Goal: Obtain resource: Obtain resource

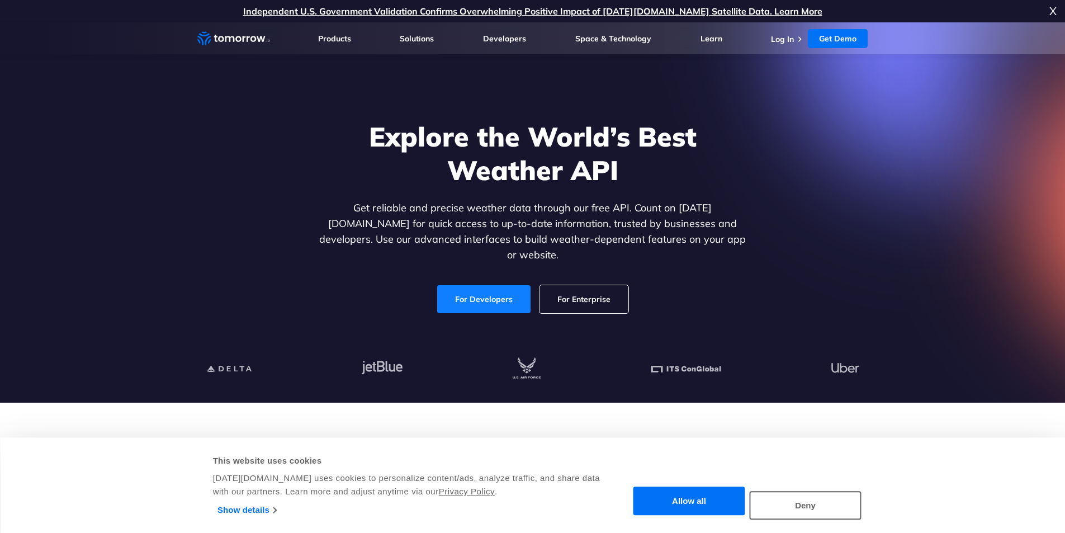
click at [478, 287] on link "For Developers" at bounding box center [483, 299] width 93 height 28
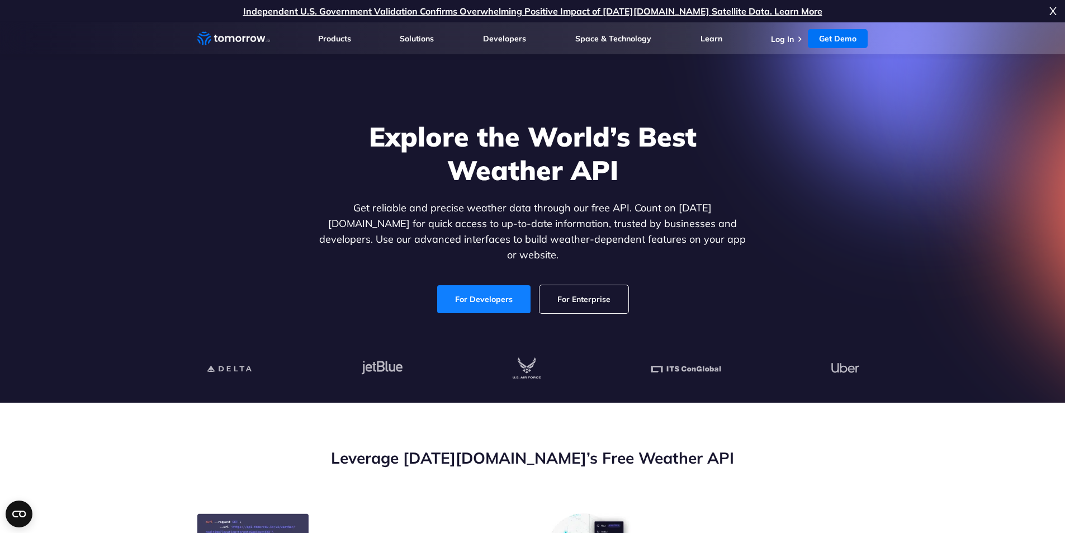
click at [474, 288] on link "For Developers" at bounding box center [483, 299] width 93 height 28
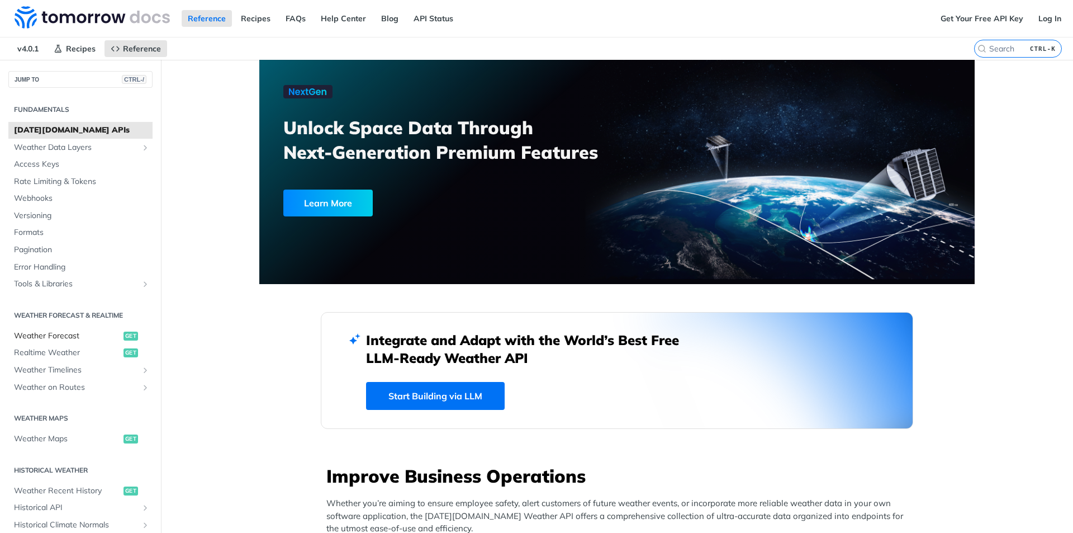
click at [50, 333] on span "Weather Forecast" at bounding box center [67, 335] width 107 height 11
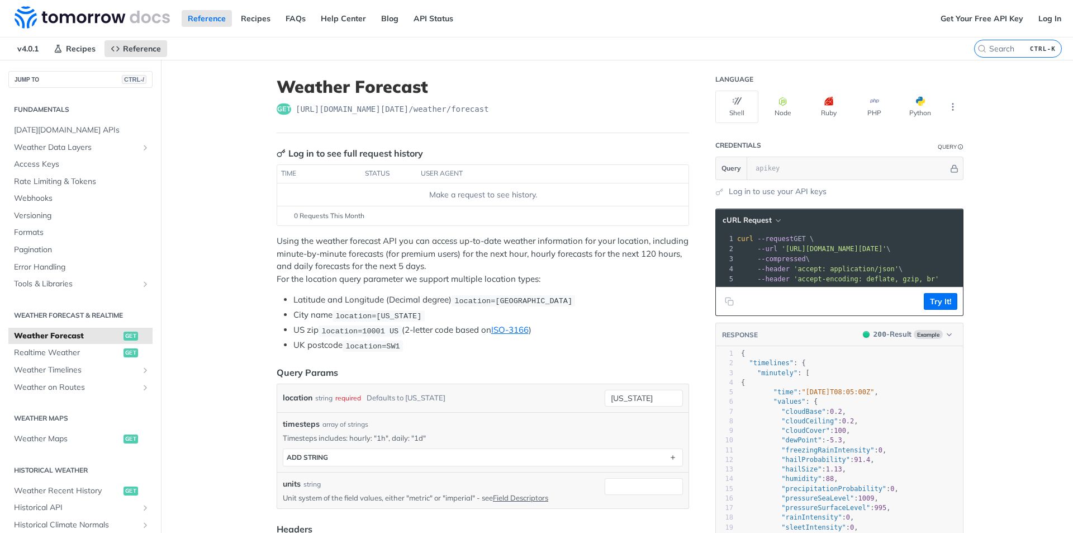
click at [278, 325] on ul "Latitude and Longitude (Decimal degree) location=[GEOGRAPHIC_DATA] City name lo…" at bounding box center [483, 323] width 413 height 58
click at [910, 106] on button "Python" at bounding box center [920, 107] width 43 height 32
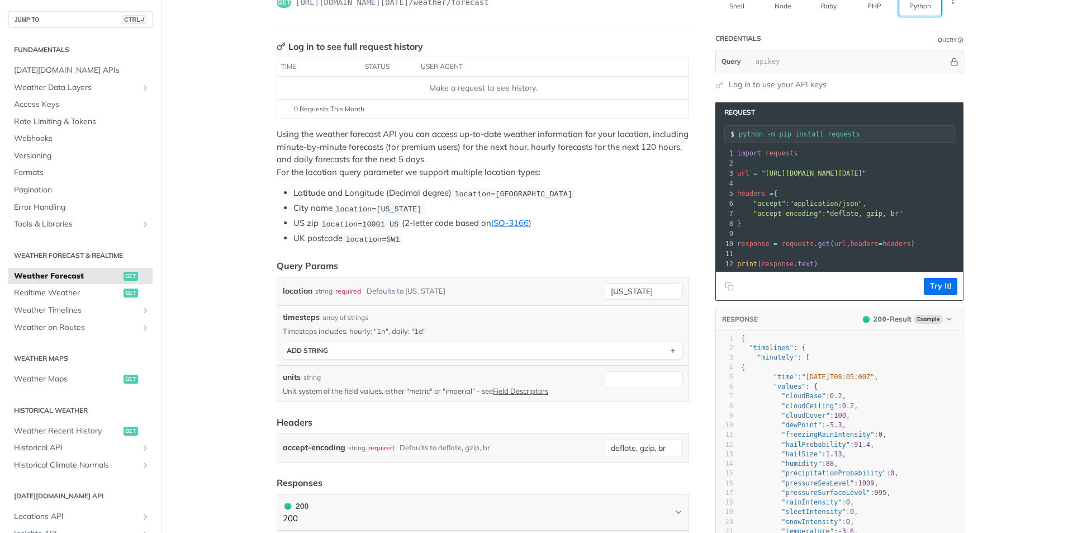
scroll to position [112, 0]
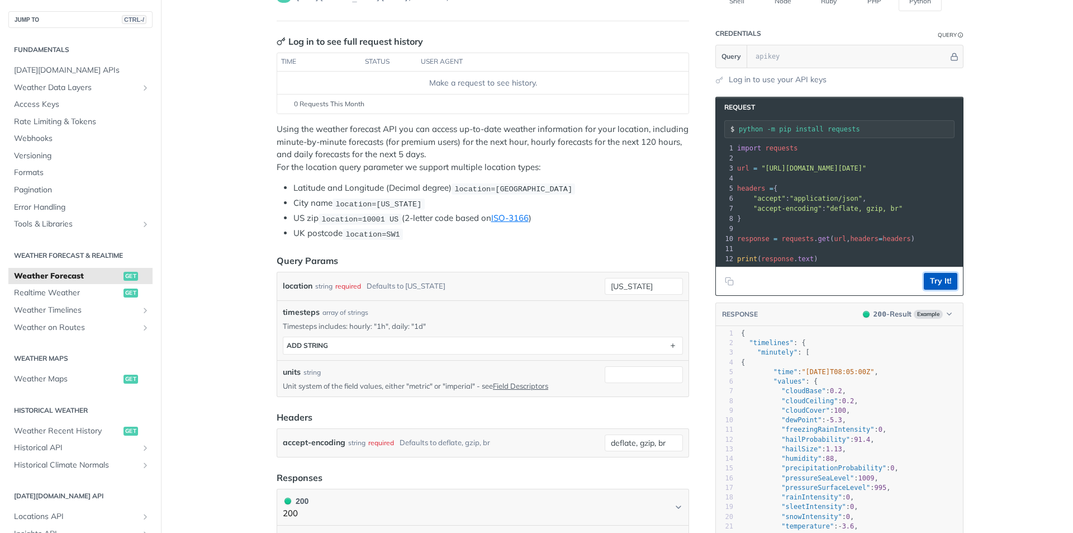
click at [934, 290] on button "Try It!" at bounding box center [941, 281] width 34 height 17
click at [801, 65] on input "text" at bounding box center [849, 56] width 198 height 22
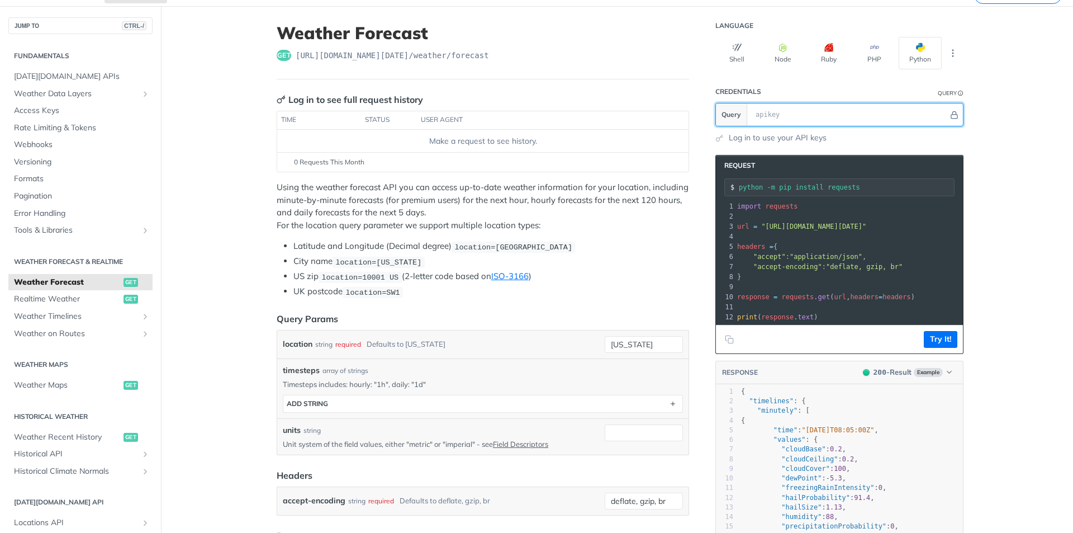
scroll to position [0, 0]
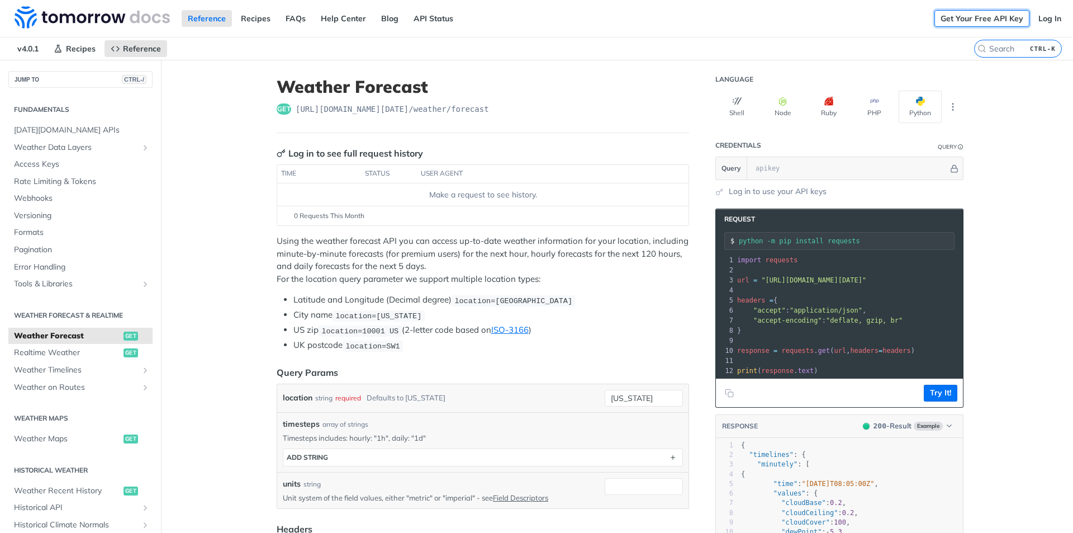
click at [982, 22] on link "Get Your Free API Key" at bounding box center [982, 18] width 95 height 17
